Goal: Task Accomplishment & Management: Use online tool/utility

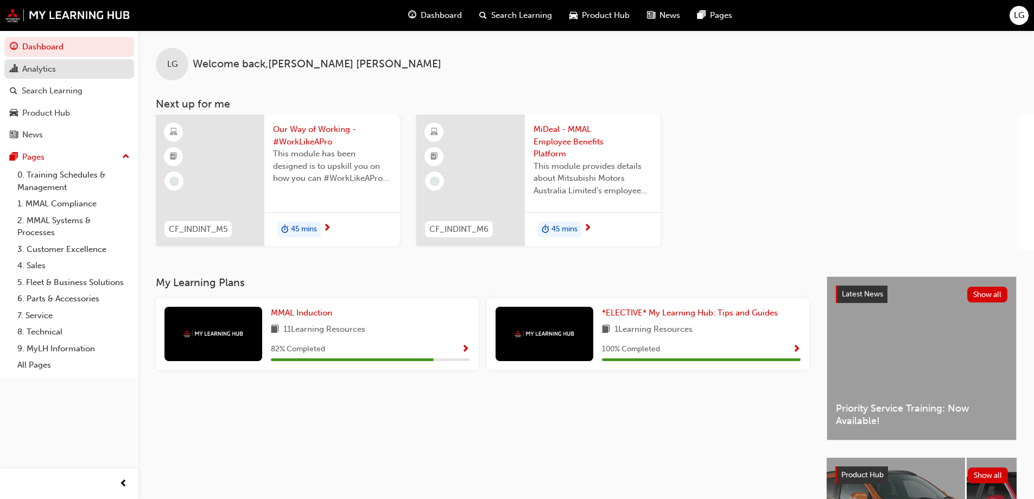
click at [48, 69] on div "Analytics" at bounding box center [39, 69] width 34 height 12
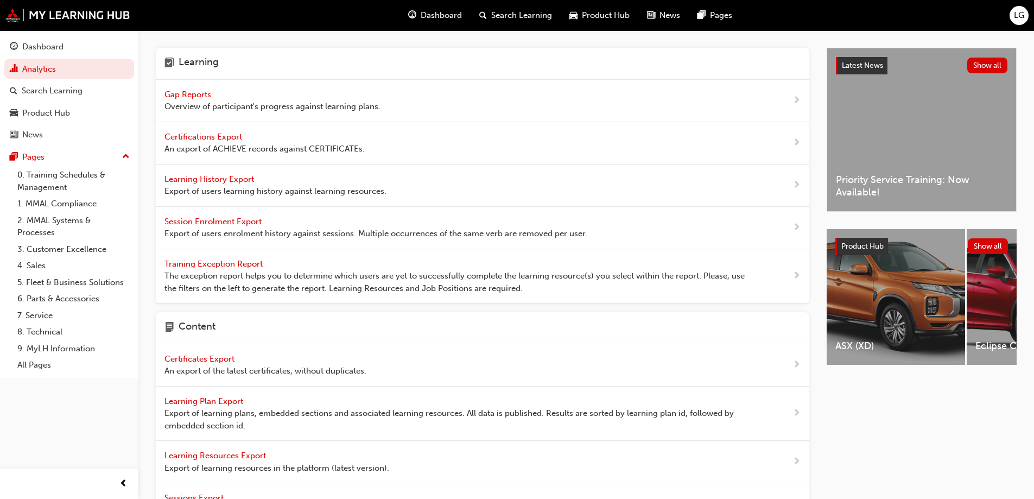
click at [176, 96] on span "Gap Reports" at bounding box center [189, 95] width 49 height 10
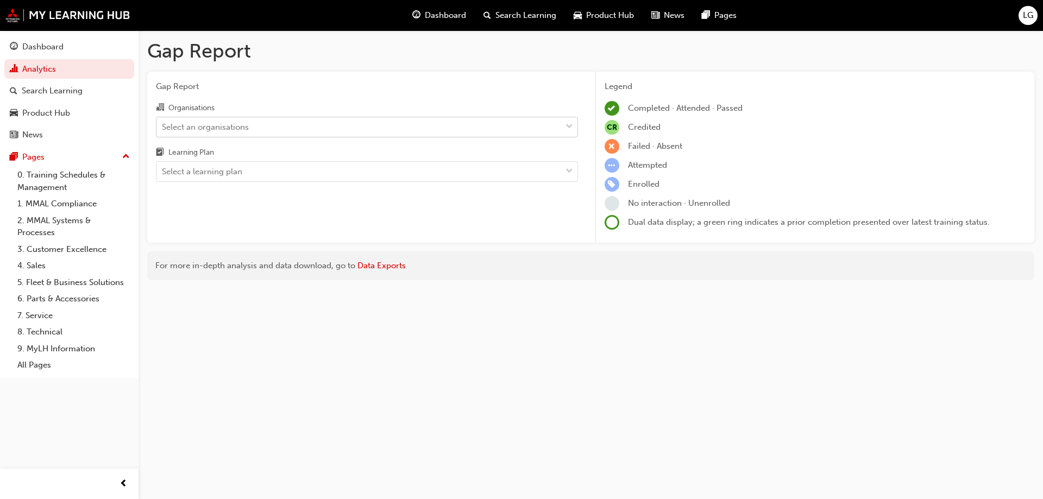
click at [201, 125] on div "Select an organisations" at bounding box center [205, 127] width 87 height 12
click at [163, 125] on input "Organisations Select an organisations" at bounding box center [162, 126] width 1 height 9
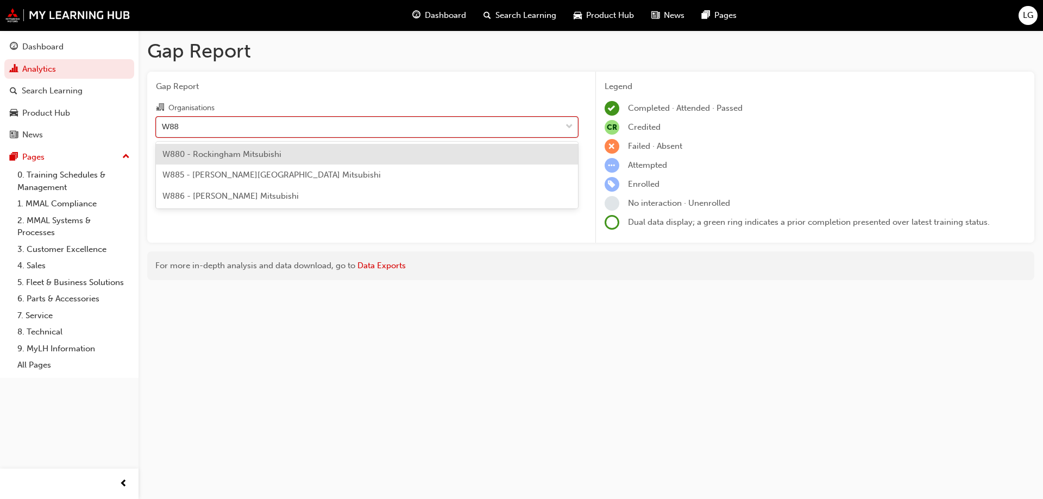
type input "W885"
click at [213, 155] on span "W885 - [PERSON_NAME][GEOGRAPHIC_DATA] Mitsubishi" at bounding box center [271, 154] width 218 height 10
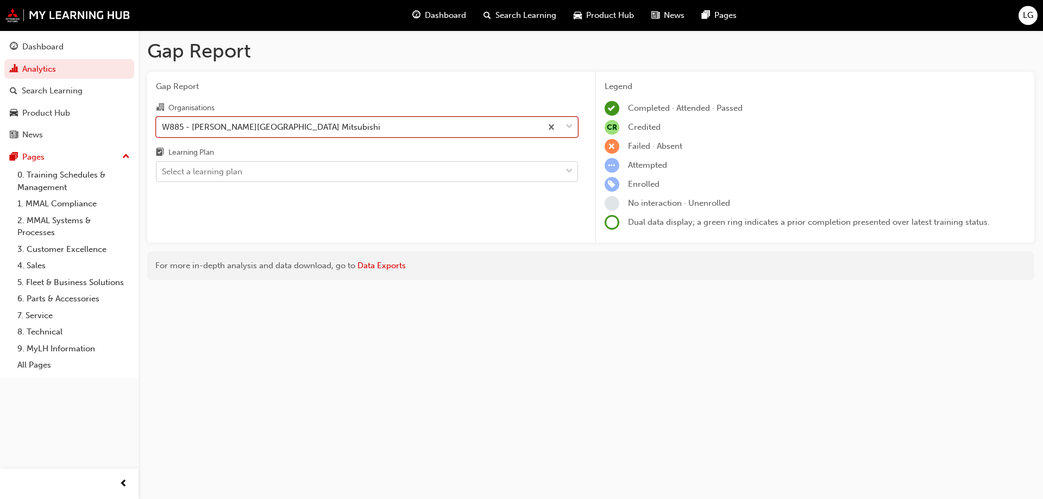
click at [210, 172] on div "Select a learning plan" at bounding box center [202, 172] width 80 height 12
click at [163, 172] on input "Learning Plan Select a learning plan" at bounding box center [162, 171] width 1 height 9
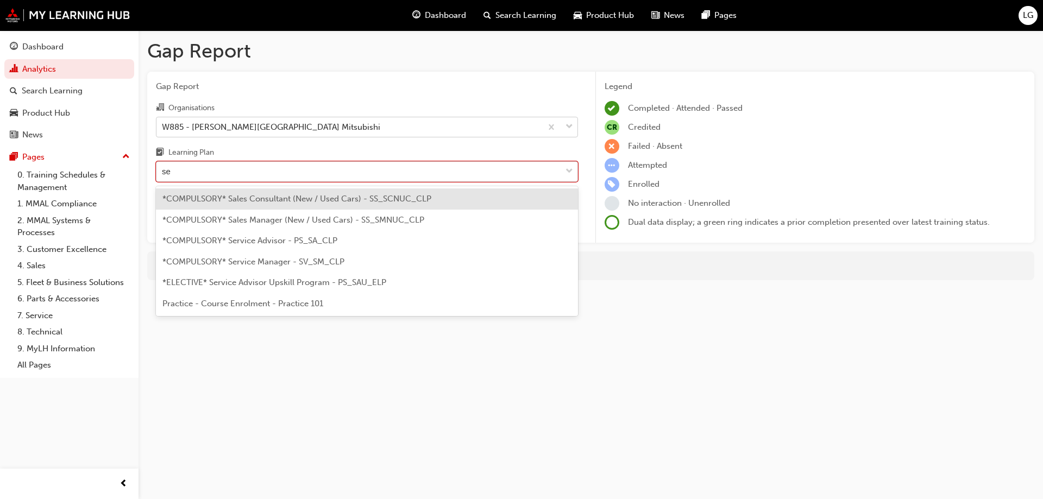
type input "ser"
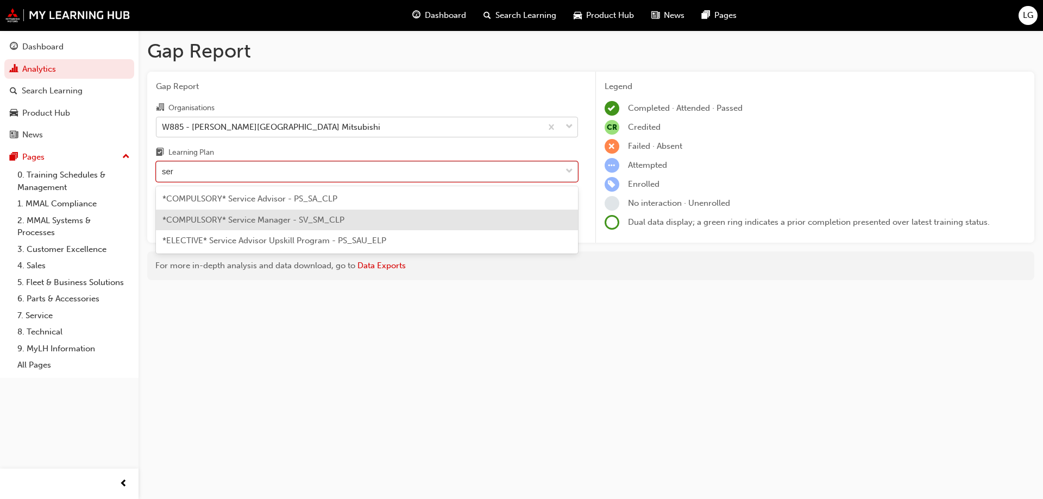
click at [225, 217] on span "*COMPULSORY* Service Manager - SV_SM_CLP" at bounding box center [253, 220] width 182 height 10
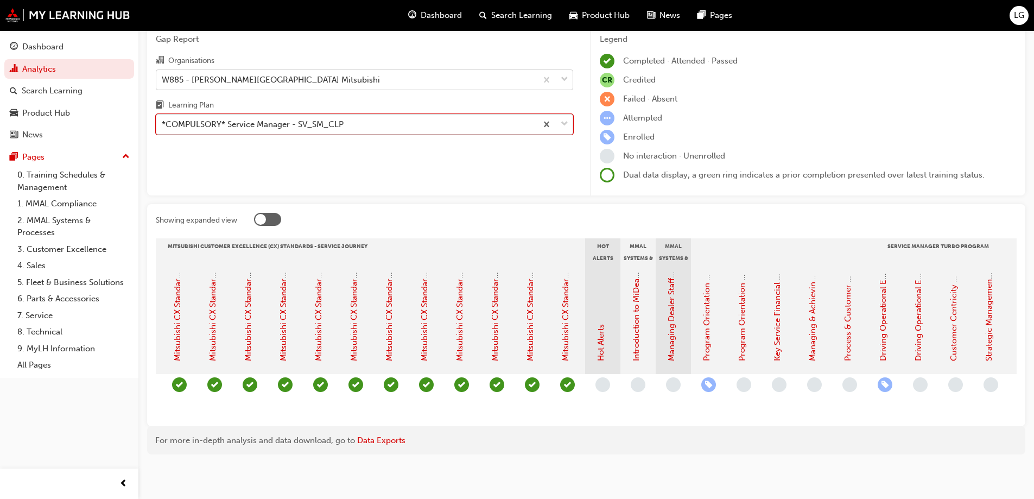
scroll to position [0, 596]
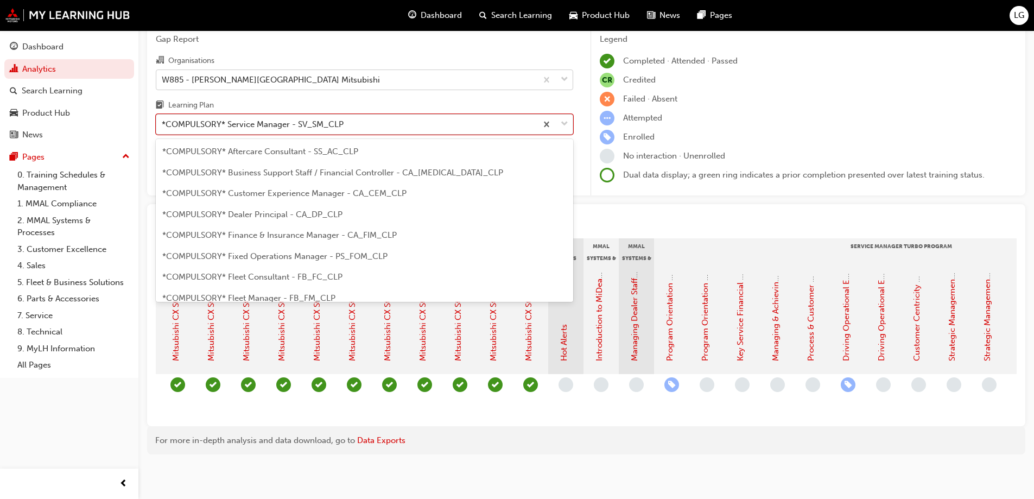
click at [188, 118] on div "*COMPULSORY* Service Manager - SV_SM_CLP" at bounding box center [253, 124] width 182 height 12
click at [163, 119] on input "Learning Plan option *COMPULSORY* Service Manager - SV_SM_CLP, selected. option…" at bounding box center [162, 123] width 1 height 9
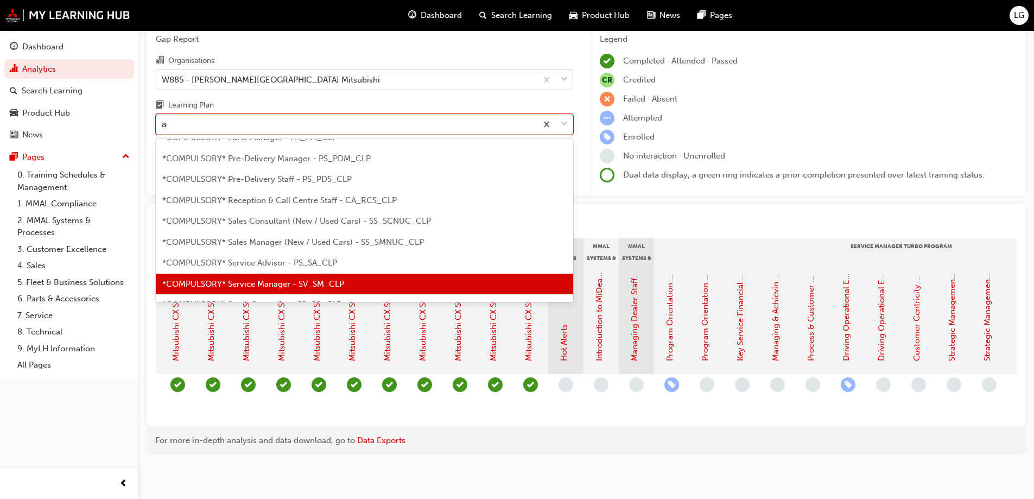
scroll to position [0, 0]
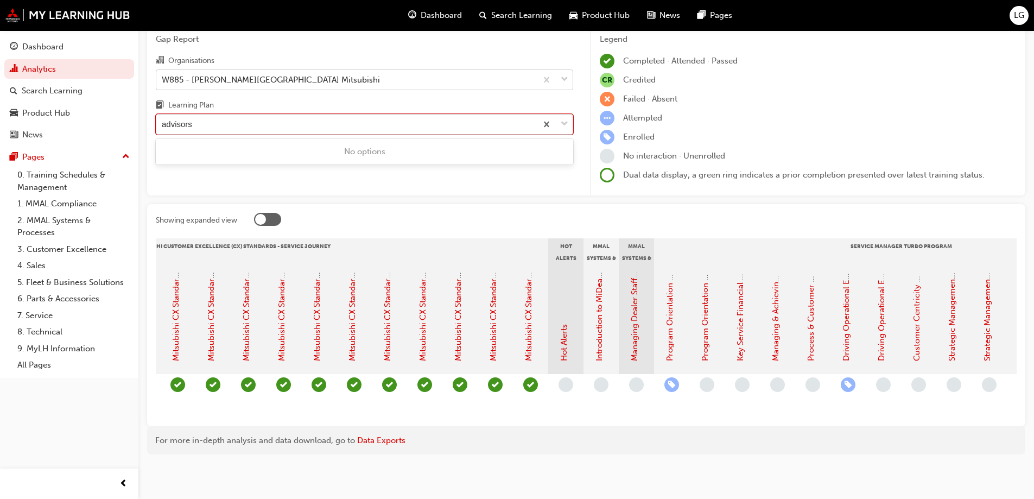
type input "advisors"
click at [207, 119] on div "advisors" at bounding box center [346, 124] width 381 height 19
click at [193, 119] on input "Learning Plan option *COMPULSORY* Service Manager - SV_SM_CLP, selected. 0 resu…" at bounding box center [177, 123] width 31 height 9
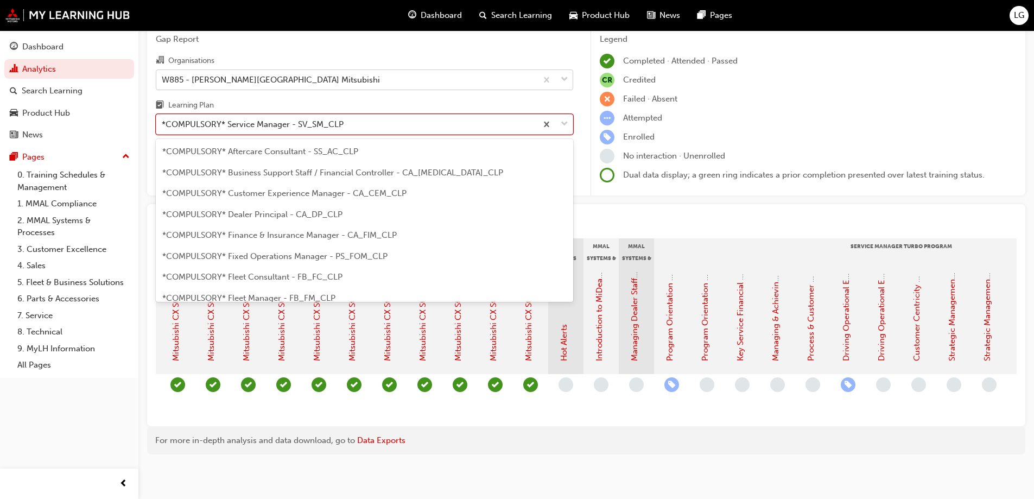
click at [207, 118] on div "*COMPULSORY* Service Manager - SV_SM_CLP" at bounding box center [253, 124] width 182 height 12
click at [163, 119] on input "Learning Plan option *COMPULSORY* Service Manager - SV_SM_CLP, selected. option…" at bounding box center [162, 123] width 1 height 9
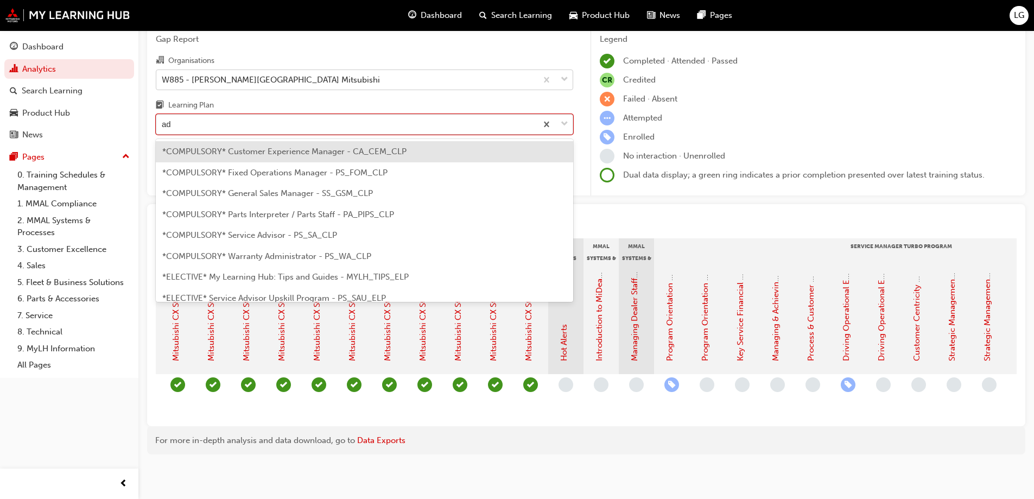
type input "adv"
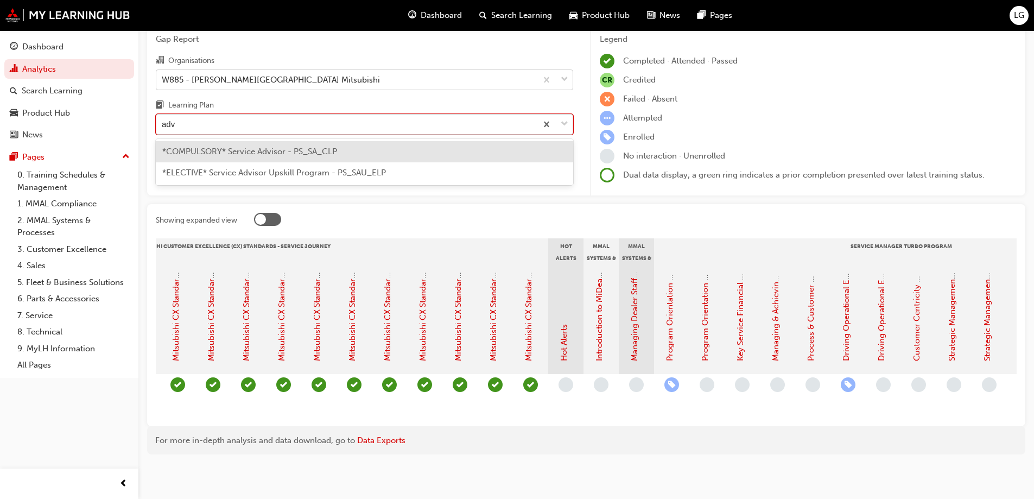
click at [218, 141] on div "*COMPULSORY* Service Advisor - PS_SA_CLP" at bounding box center [365, 151] width 418 height 21
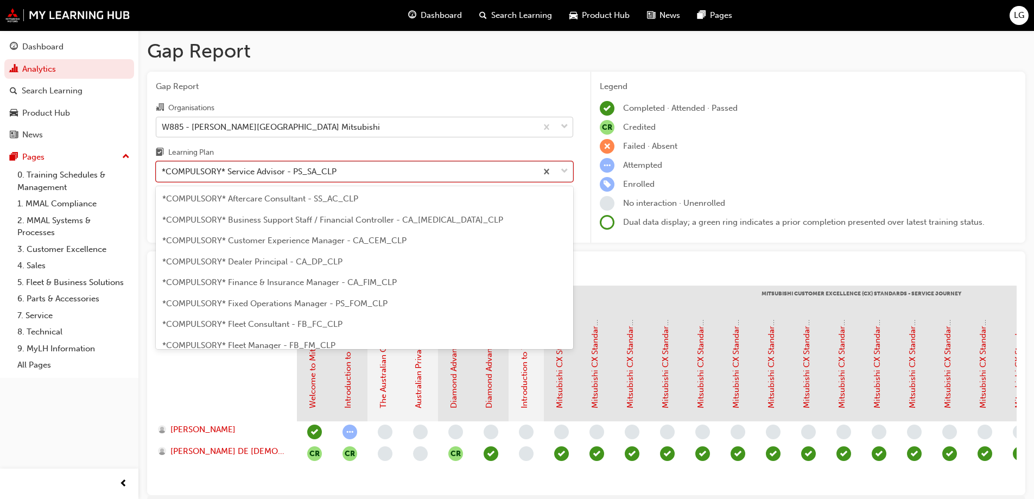
click at [176, 168] on div "*COMPULSORY* Service Advisor - PS_SA_CLP" at bounding box center [249, 172] width 175 height 12
click at [163, 168] on input "Learning Plan option *COMPULSORY* Service Advisor - PS_SA_CLP, selected. option…" at bounding box center [162, 171] width 1 height 9
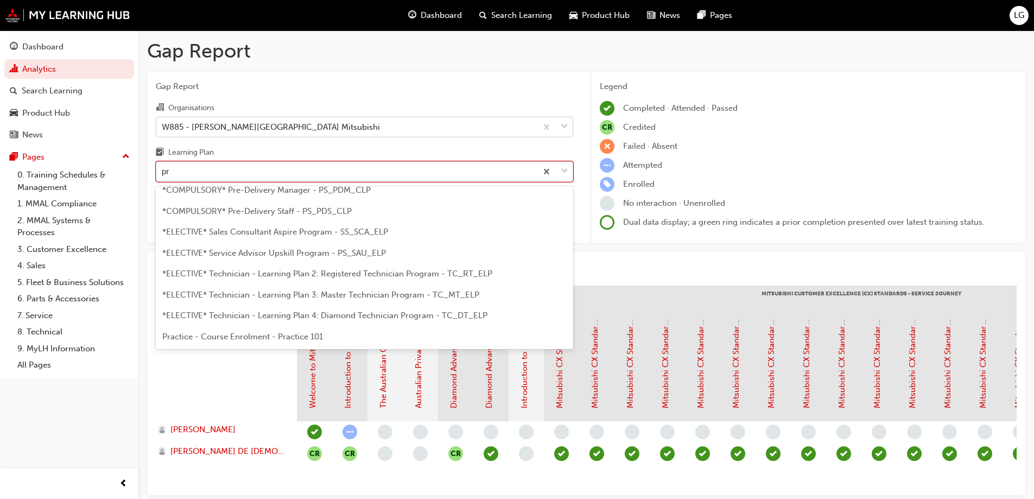
scroll to position [35, 0]
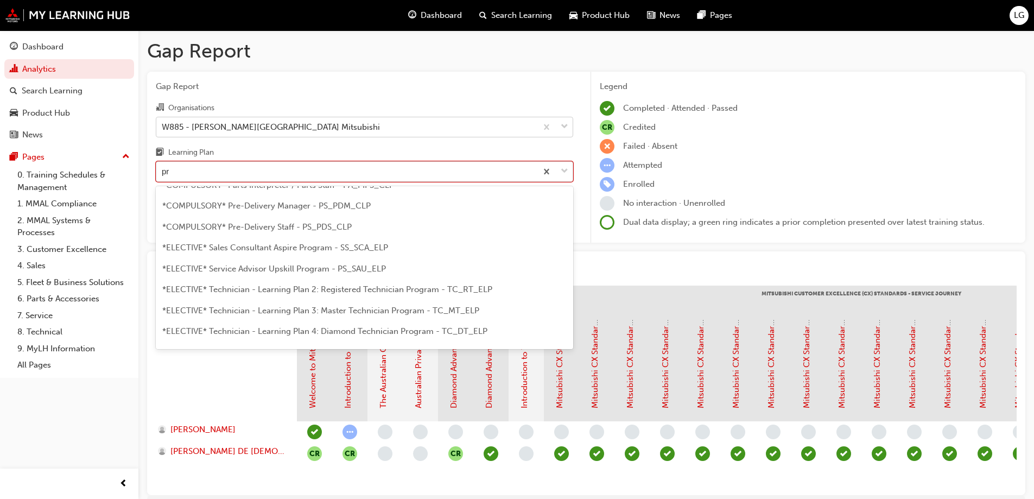
type input "pre"
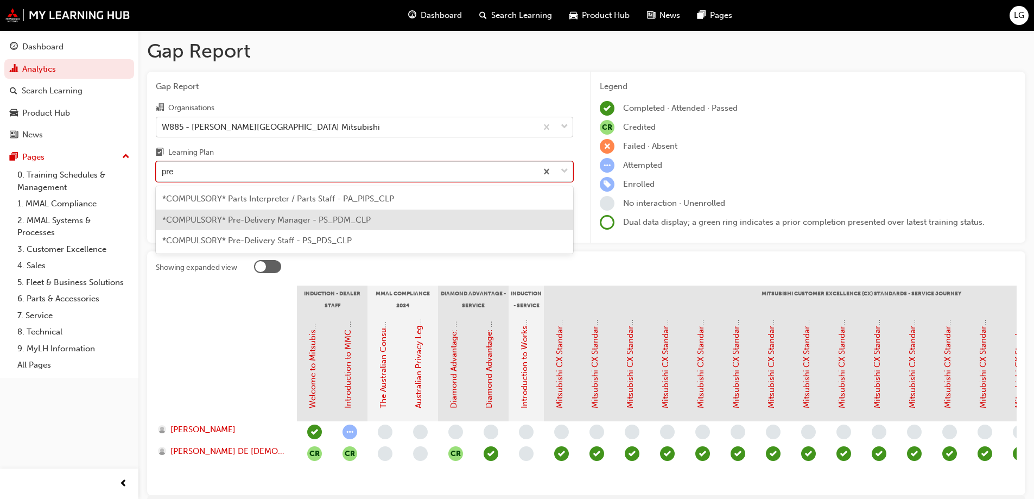
click at [229, 218] on span "*COMPULSORY* Pre-Delivery Manager - PS_PDM_CLP" at bounding box center [266, 220] width 209 height 10
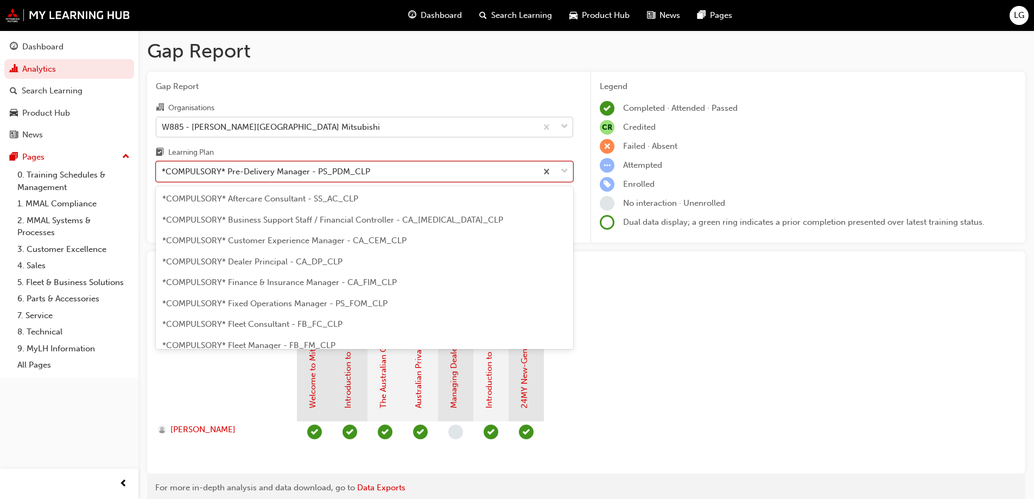
click at [232, 175] on div "*COMPULSORY* Pre-Delivery Manager - PS_PDM_CLP" at bounding box center [266, 172] width 209 height 12
click at [163, 175] on input "Learning Plan option *COMPULSORY* Pre-Delivery Manager - PS_PDM_CLP, selected. …" at bounding box center [162, 171] width 1 height 9
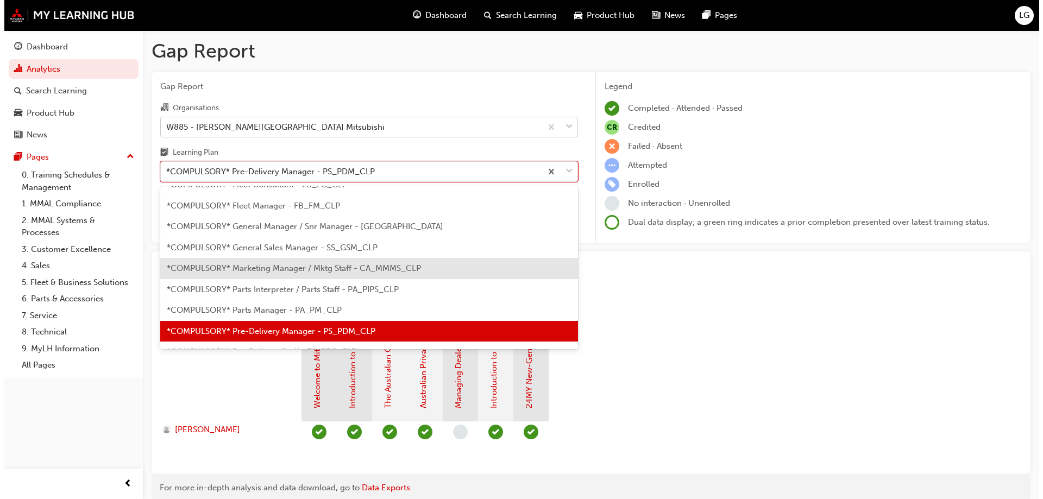
scroll to position [194, 0]
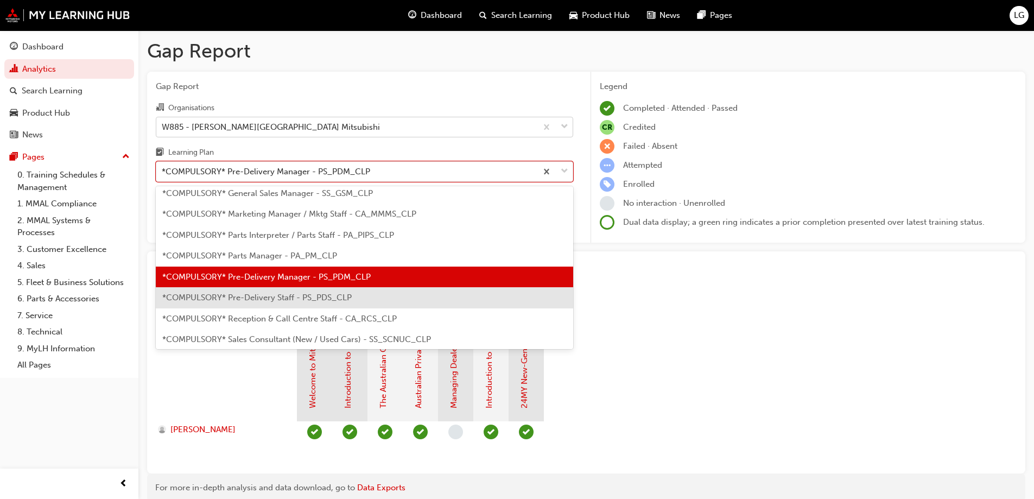
click at [264, 295] on span "*COMPULSORY* Pre-Delivery Staff - PS_PDS_CLP" at bounding box center [257, 298] width 190 height 10
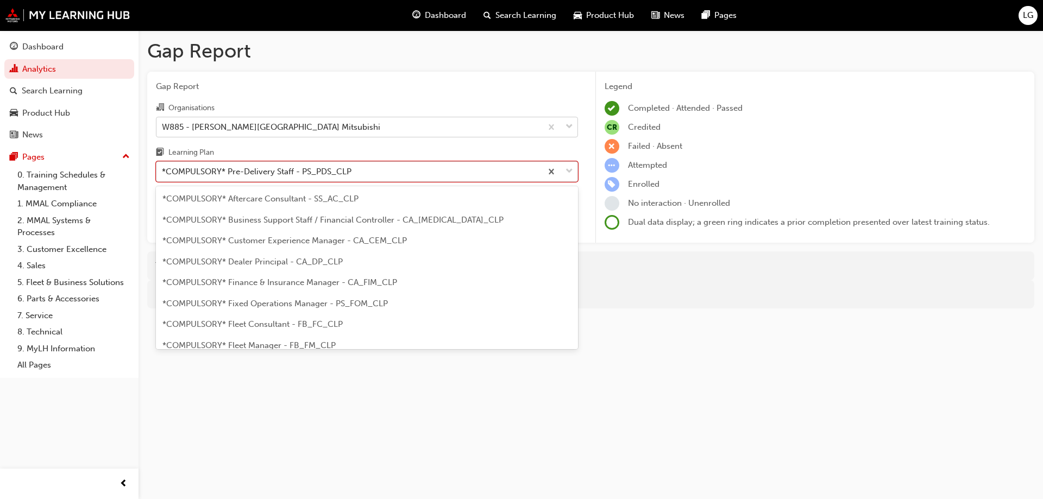
click at [189, 170] on div "*COMPULSORY* Pre-Delivery Staff - PS_PDS_CLP" at bounding box center [257, 172] width 190 height 12
click at [163, 170] on input "Learning Plan option *COMPULSORY* Pre-Delivery Staff - PS_PDS_CLP, selected. op…" at bounding box center [162, 171] width 1 height 9
type input "pre"
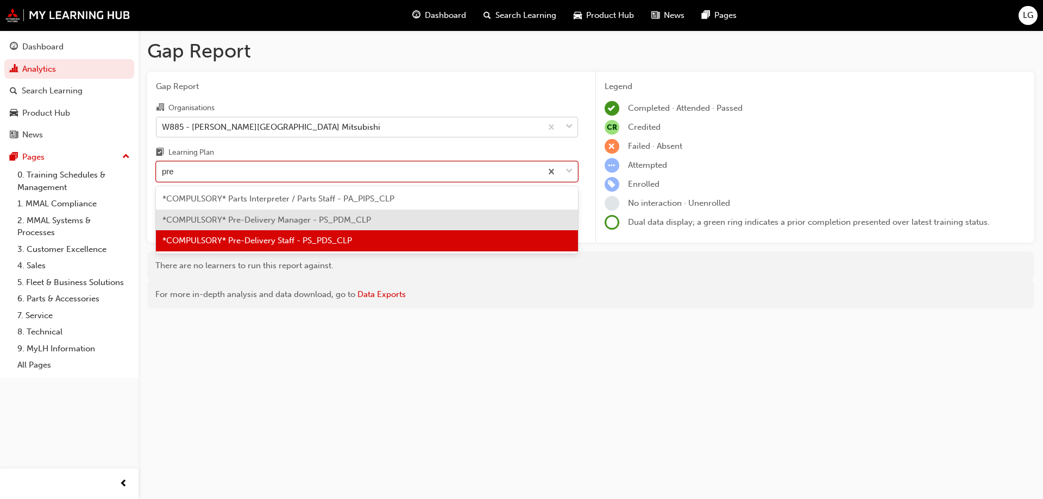
click at [259, 218] on span "*COMPULSORY* Pre-Delivery Manager - PS_PDM_CLP" at bounding box center [266, 220] width 209 height 10
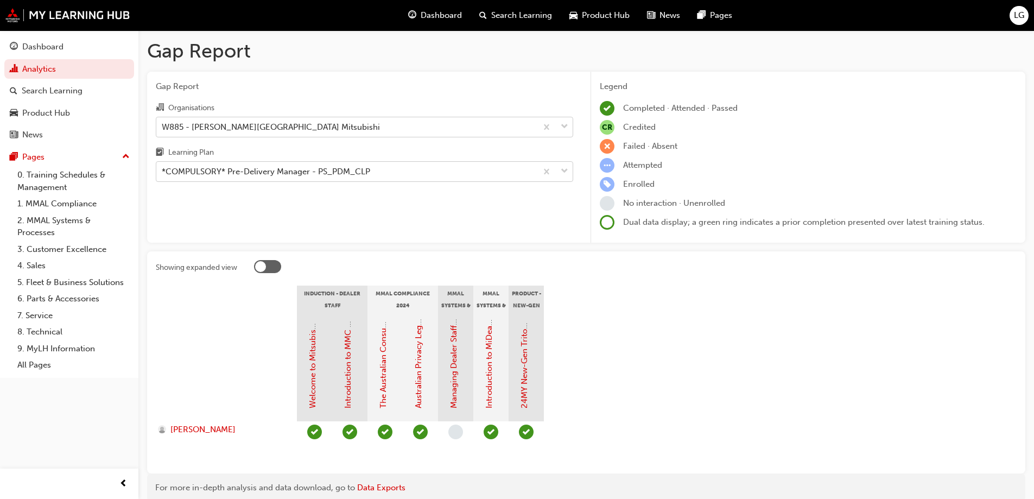
click at [204, 126] on div "W885 - [PERSON_NAME][GEOGRAPHIC_DATA] Mitsubishi" at bounding box center [271, 127] width 218 height 12
click at [163, 126] on input "Organisations W885 - [PERSON_NAME][GEOGRAPHIC_DATA] Mitsubishi" at bounding box center [162, 126] width 1 height 9
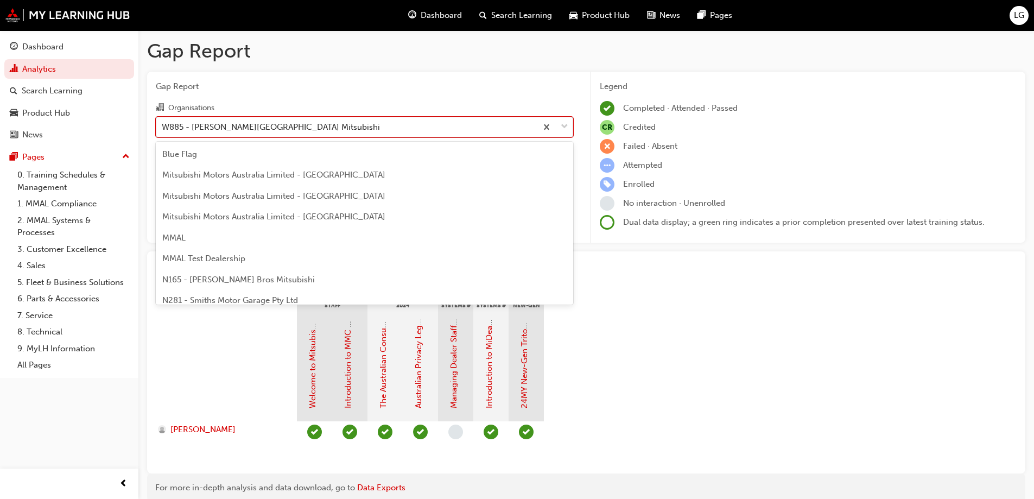
scroll to position [3798, 0]
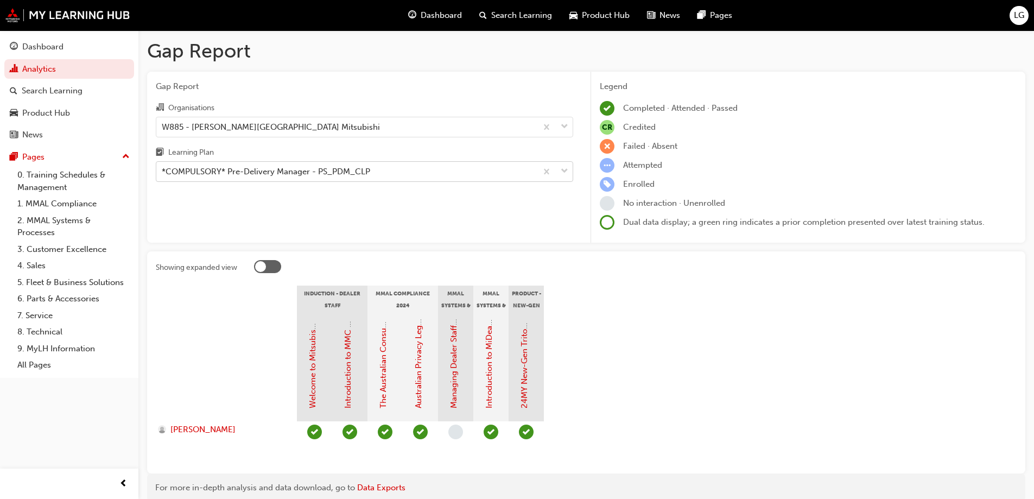
click at [242, 363] on div at bounding box center [226, 367] width 141 height 109
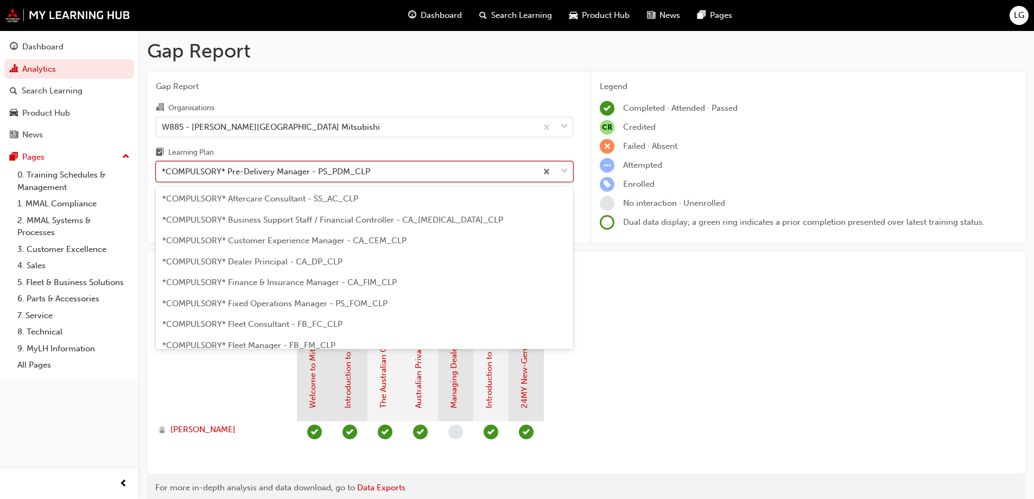
scroll to position [140, 0]
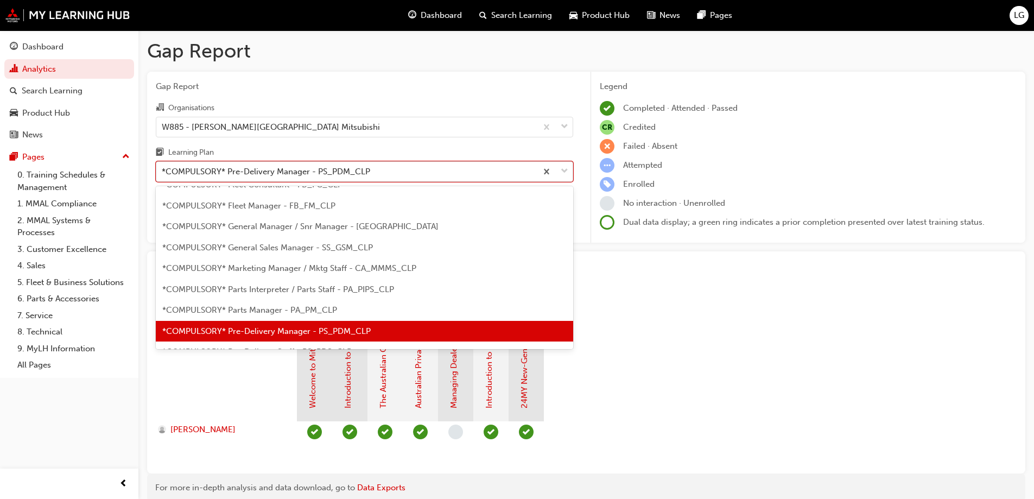
click at [206, 175] on div "*COMPULSORY* Pre-Delivery Manager - PS_PDM_CLP" at bounding box center [266, 172] width 209 height 12
click at [163, 175] on input "Learning Plan option *COMPULSORY* Pre-Delivery Manager - PS_PDM_CLP, selected. …" at bounding box center [162, 171] width 1 height 9
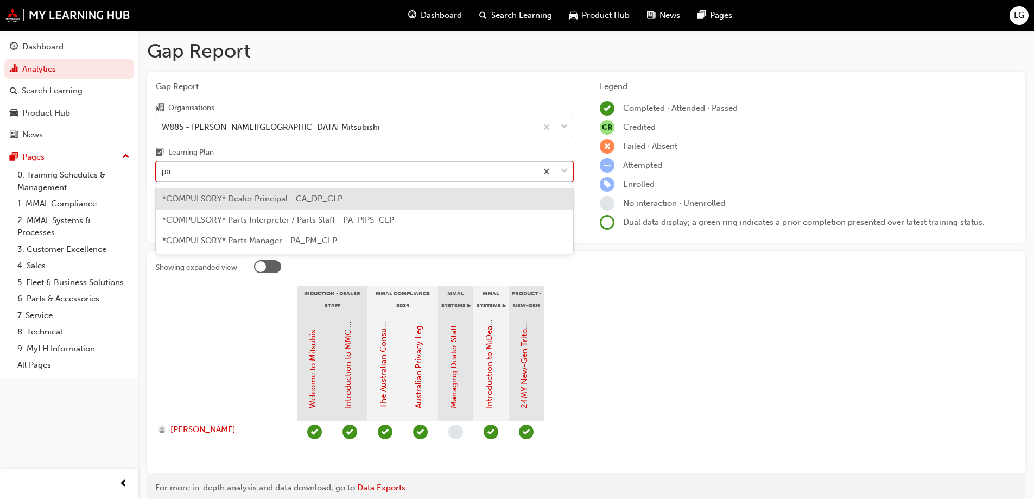
scroll to position [0, 0]
type input "part"
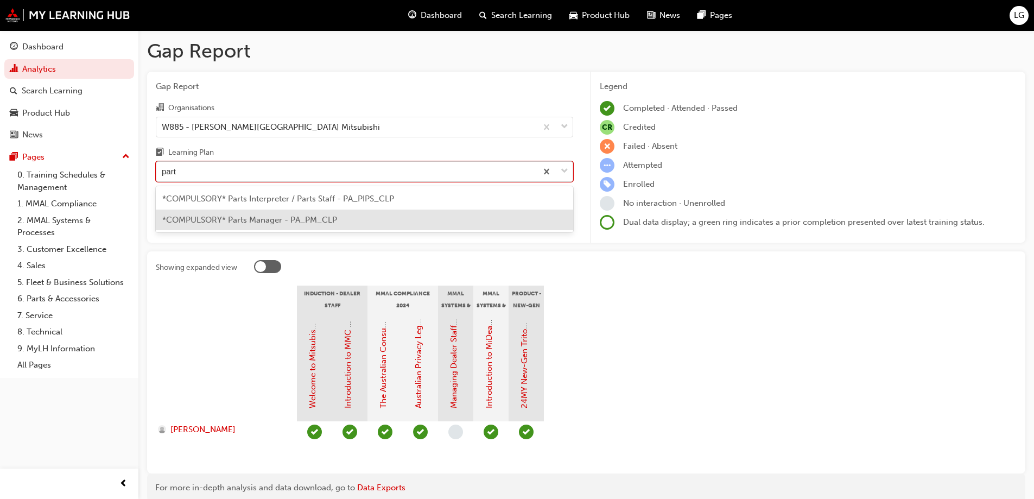
click at [211, 218] on span "*COMPULSORY* Parts Manager - PA_PM_CLP" at bounding box center [249, 220] width 175 height 10
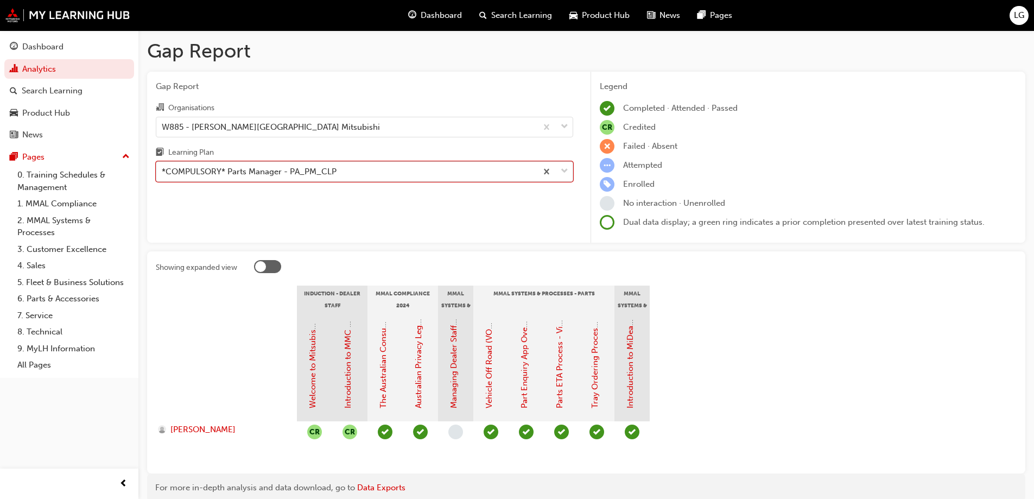
click at [214, 176] on div "*COMPULSORY* Parts Manager - PA_PM_CLP" at bounding box center [249, 172] width 175 height 12
click at [163, 176] on input "Learning Plan option *COMPULSORY* Parts Manager - PA_PM_CLP, selected. 0 result…" at bounding box center [162, 171] width 1 height 9
type input "pa"
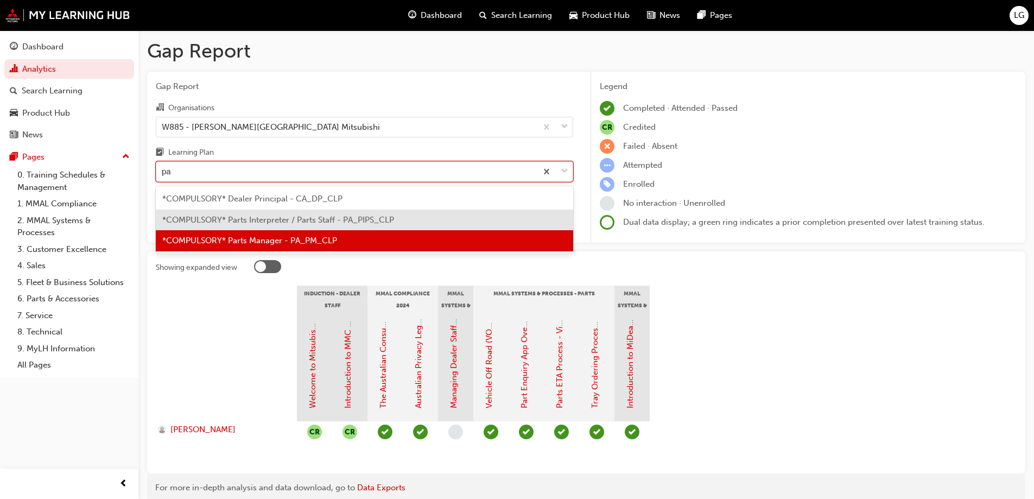
click at [211, 222] on span "*COMPULSORY* Parts Interpreter / Parts Staff - PA_PIPS_CLP" at bounding box center [278, 220] width 232 height 10
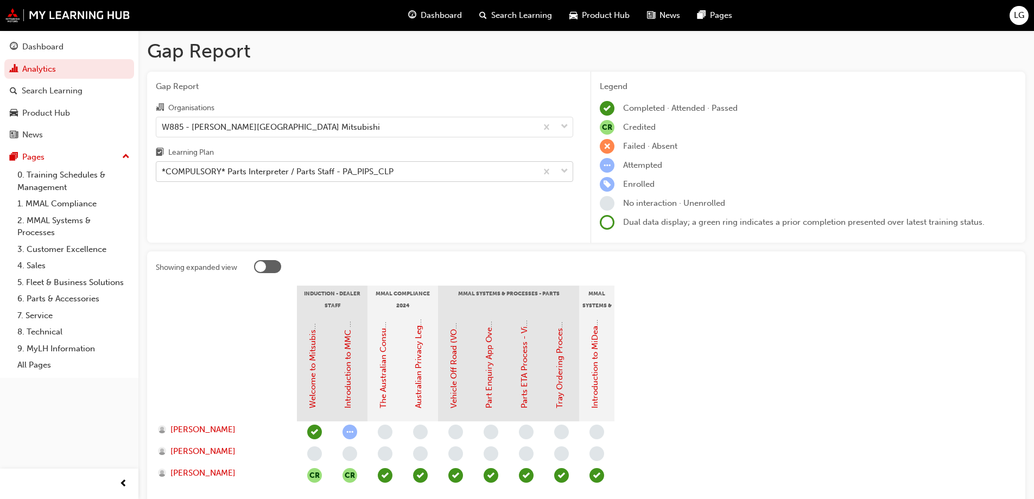
click at [220, 176] on div "*COMPULSORY* Parts Interpreter / Parts Staff - PA_PIPS_CLP" at bounding box center [278, 172] width 232 height 12
click at [163, 176] on input "Learning Plan *COMPULSORY* Parts Interpreter / Parts Staff - PA_PIPS_CLP" at bounding box center [162, 171] width 1 height 9
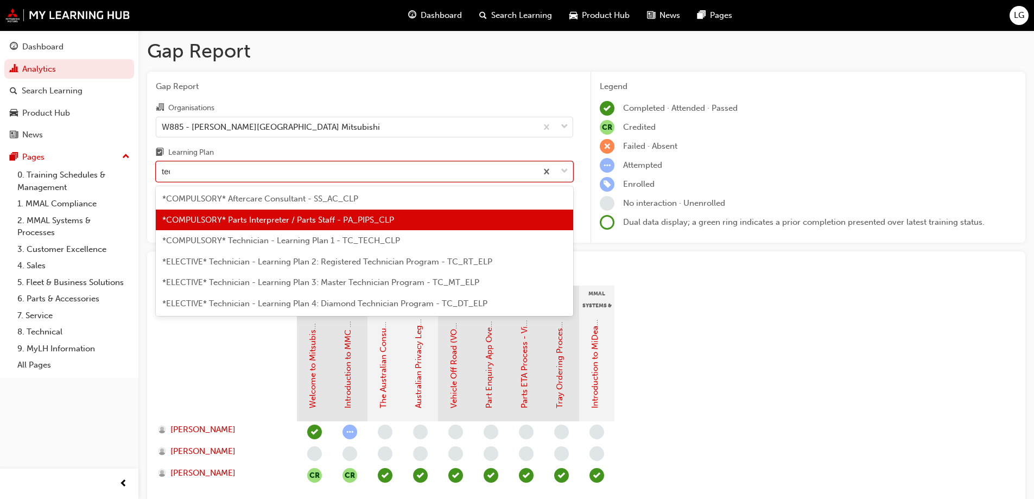
type input "tech"
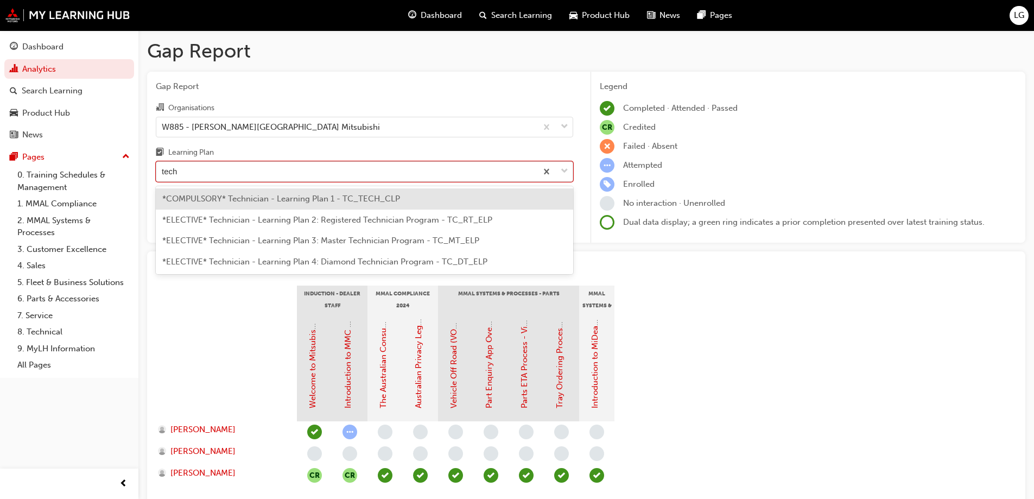
click at [227, 195] on span "*COMPULSORY* Technician - Learning Plan 1 - TC_TECH_CLP" at bounding box center [281, 199] width 238 height 10
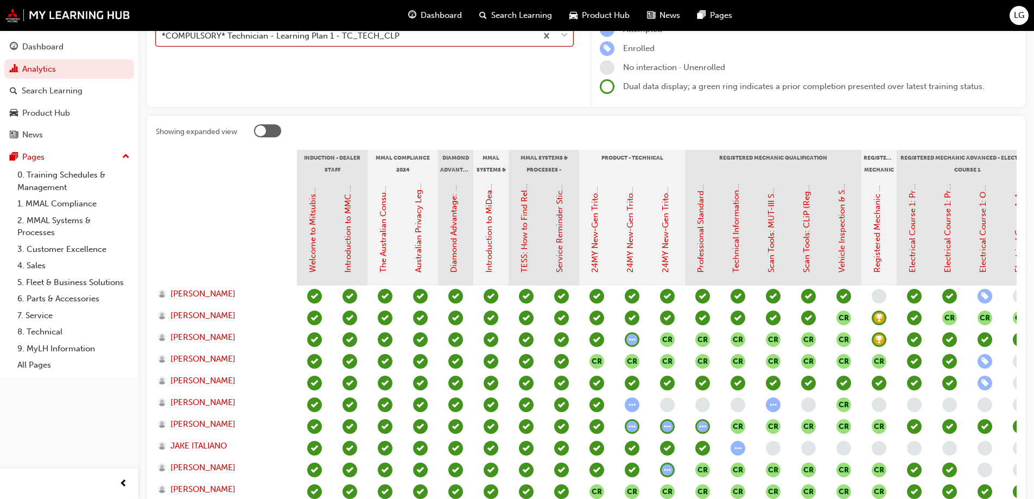
scroll to position [163, 0]
